Goal: Check status

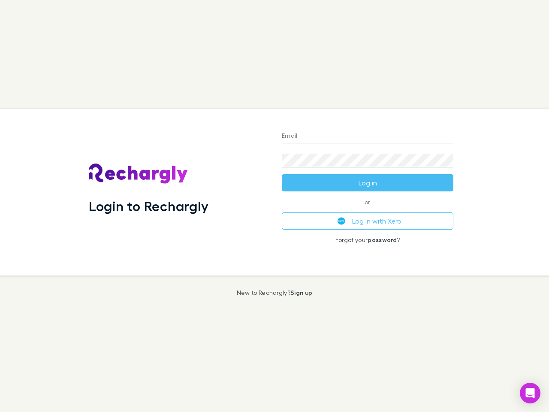
click at [274, 206] on div "Login to Rechargly" at bounding box center [178, 192] width 193 height 166
click at [367, 136] on input "Email" at bounding box center [368, 136] width 172 height 14
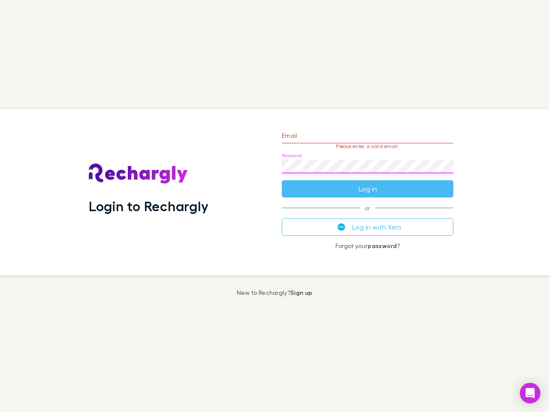
click at [367, 183] on form "Email Please enter a valid email. Password Log in" at bounding box center [368, 160] width 172 height 75
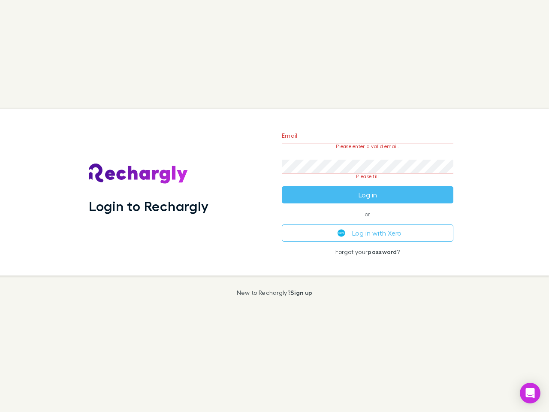
click at [367, 221] on div "Email Please enter a valid email. Password Please fill Log in or Log in with Xe…" at bounding box center [367, 192] width 185 height 166
click at [530, 393] on icon "Open Intercom Messenger" at bounding box center [530, 393] width 9 height 10
